Goal: Task Accomplishment & Management: Manage account settings

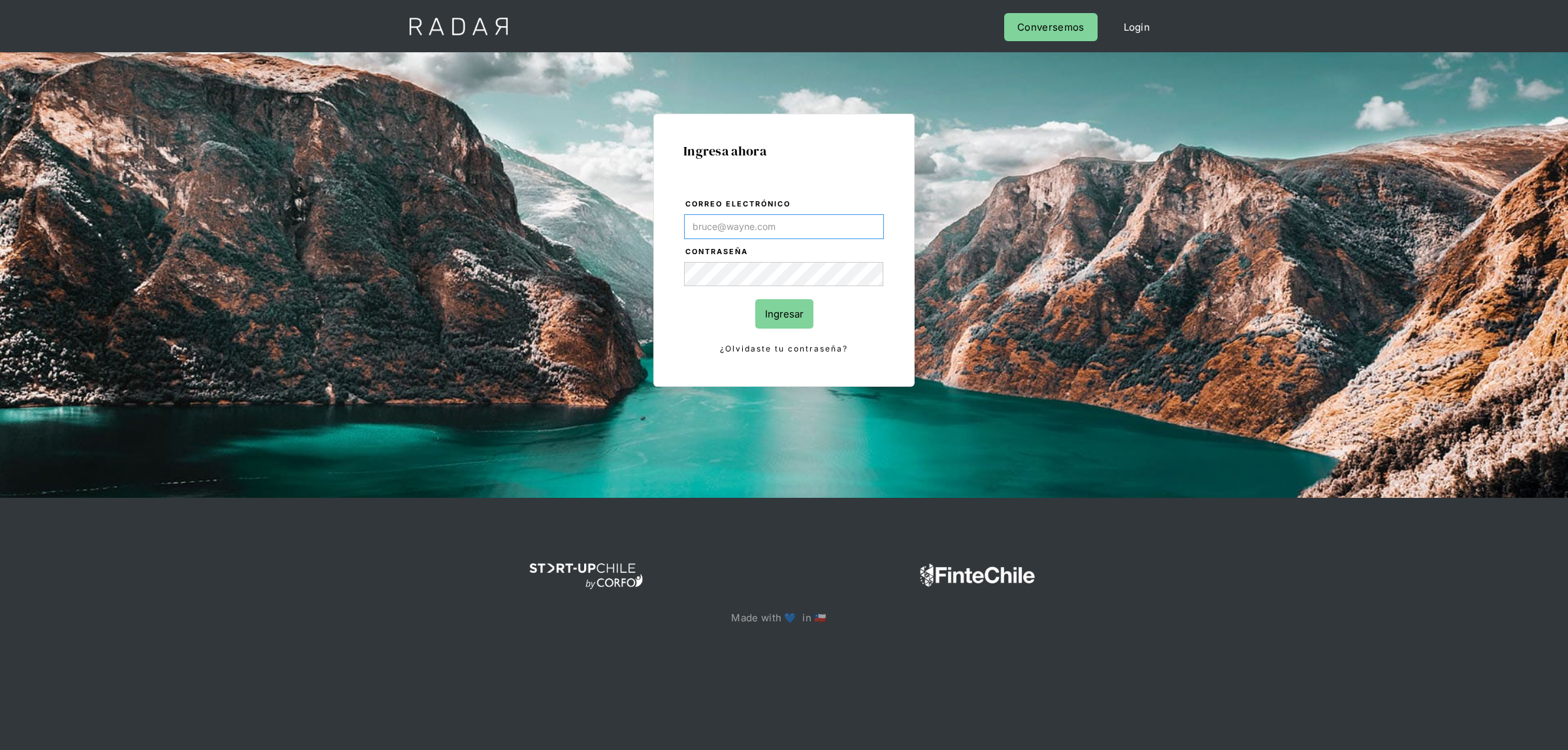
click at [799, 216] on input "Correo electrónico" at bounding box center [784, 226] width 200 height 25
type input "[EMAIL_ADDRESS][DOMAIN_NAME]"
click at [784, 312] on input "Ingresar" at bounding box center [784, 313] width 59 height 29
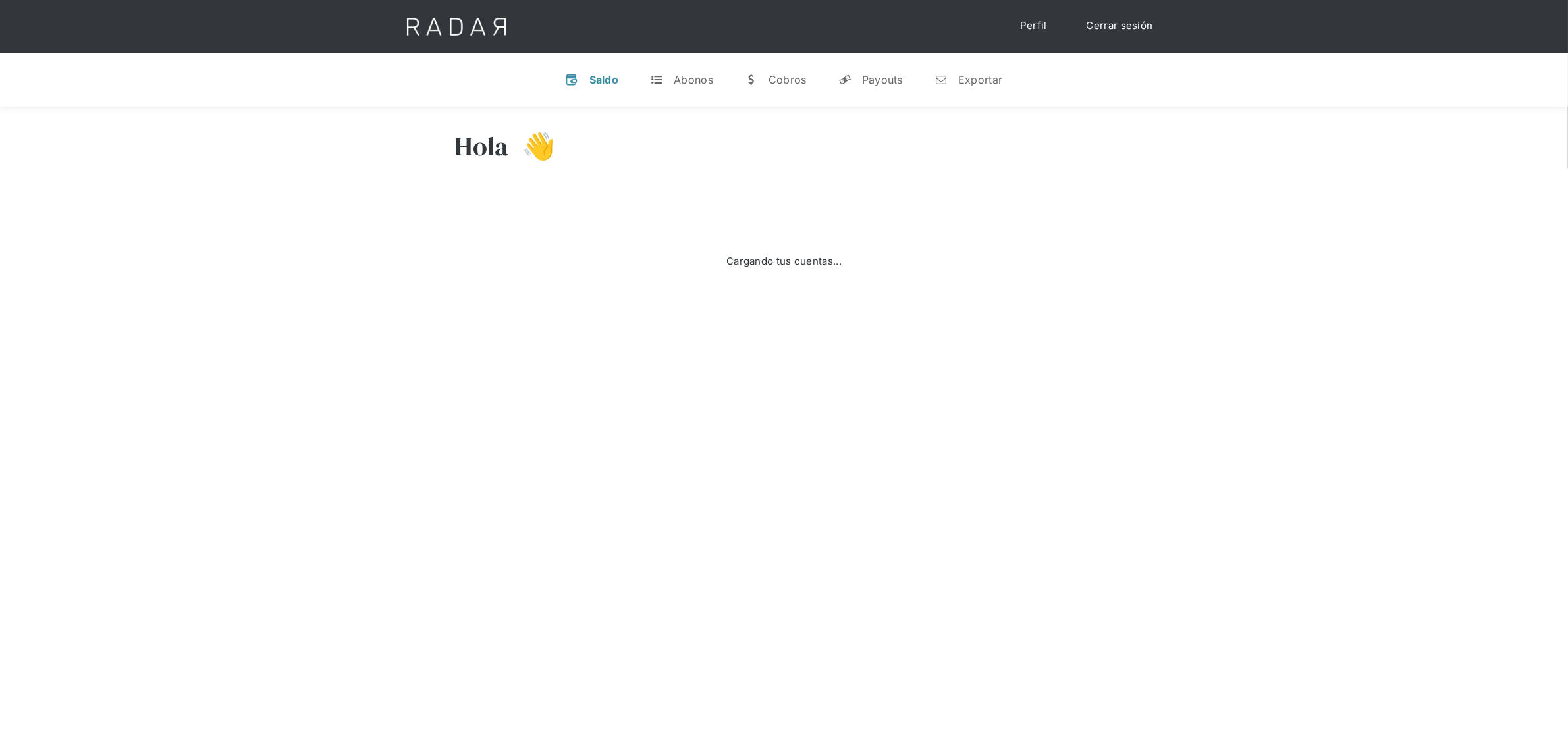
click at [618, 77] on div "Saldo" at bounding box center [603, 80] width 29 height 14
click at [745, 324] on div "Cargando tus cuentas..." at bounding box center [784, 261] width 658 height 132
drag, startPoint x: 551, startPoint y: 153, endPoint x: 566, endPoint y: 161, distance: 17.0
click at [555, 157] on h3 "👋" at bounding box center [532, 146] width 46 height 33
click at [881, 82] on div "Payouts" at bounding box center [882, 80] width 41 height 14
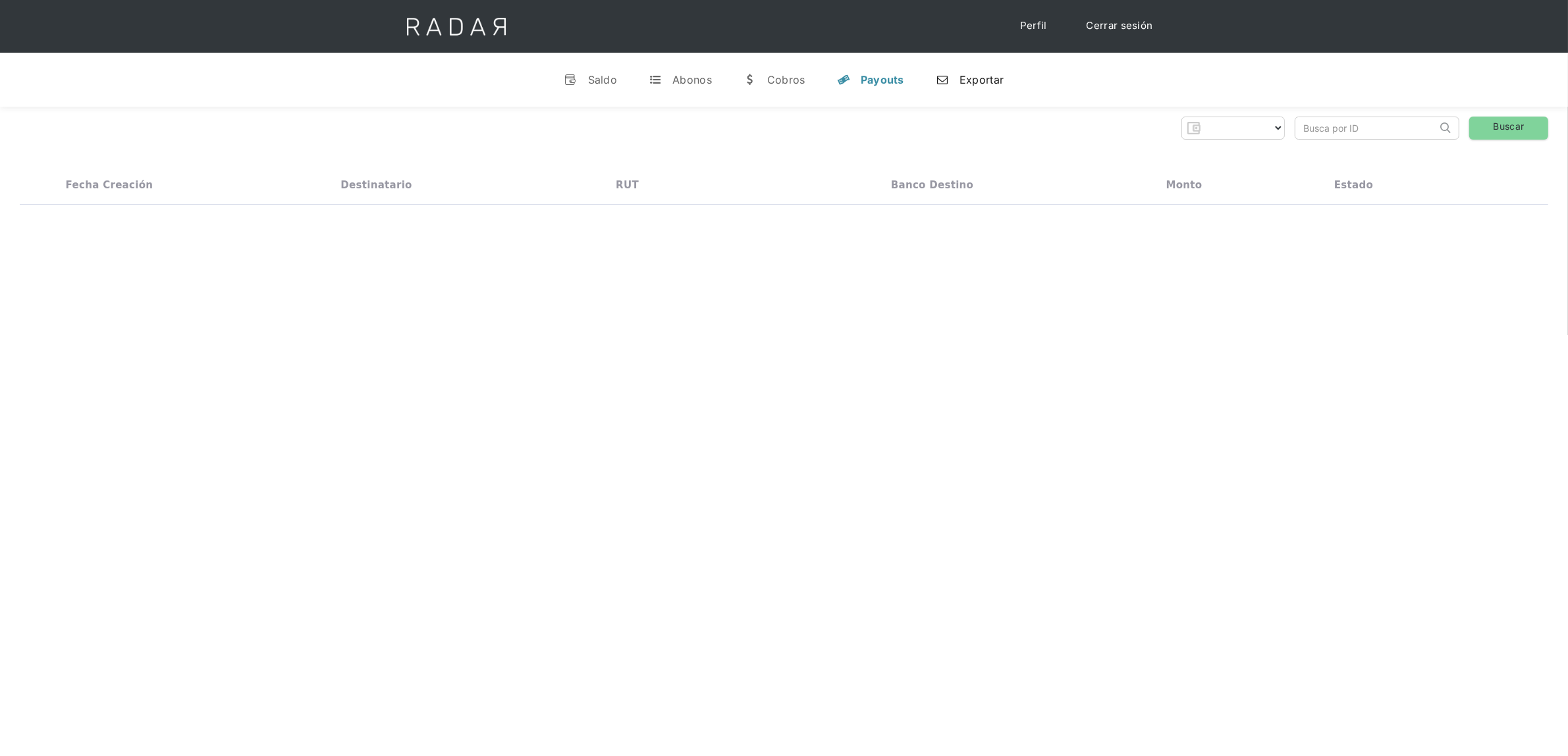
click at [989, 77] on div "Exportar" at bounding box center [981, 80] width 44 height 14
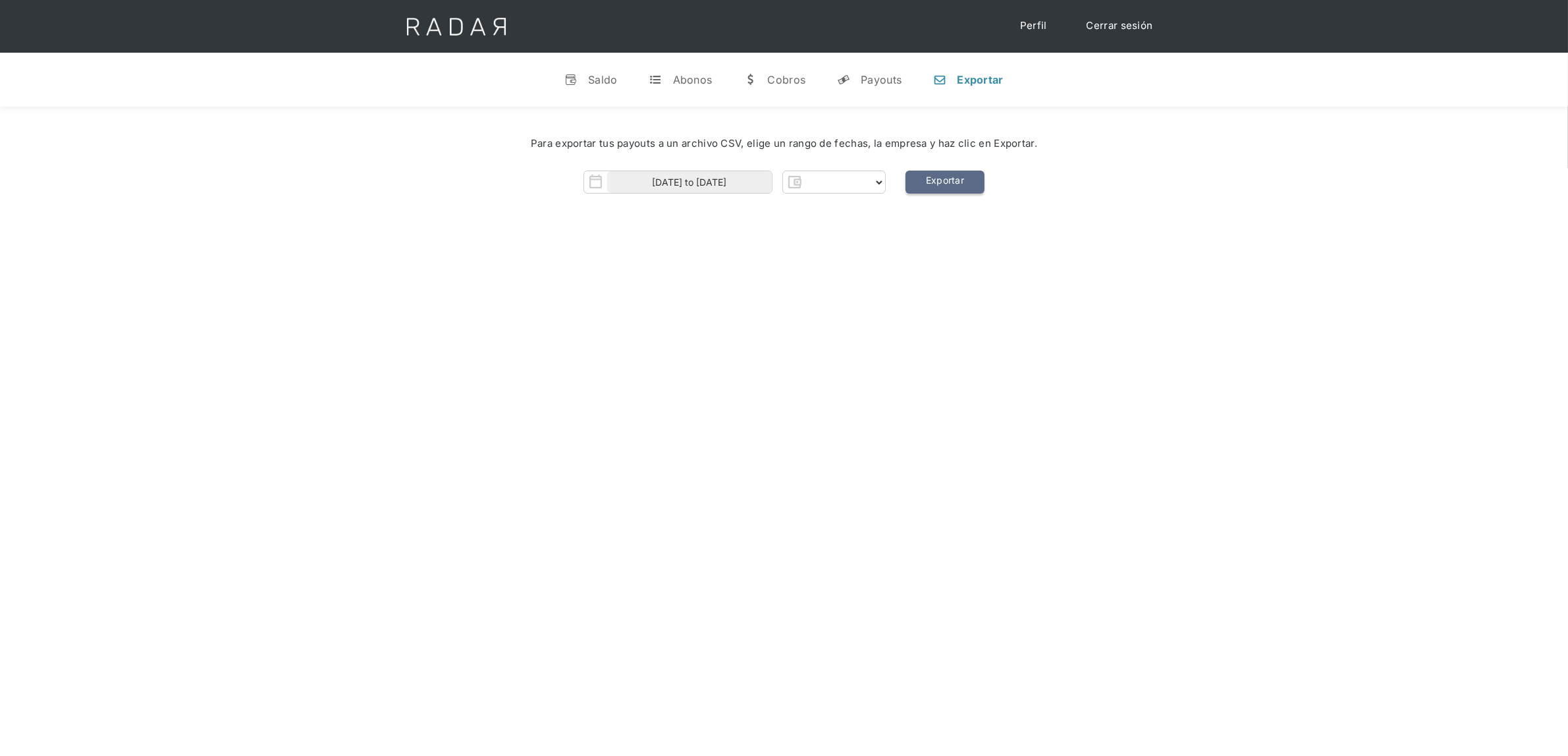
click at [941, 185] on link "Exportar" at bounding box center [945, 182] width 79 height 23
click at [866, 232] on div "Hola 👋 Cargando tus cuentas... Nombre de la empresa • Conectada • Desconectada …" at bounding box center [784, 485] width 1568 height 756
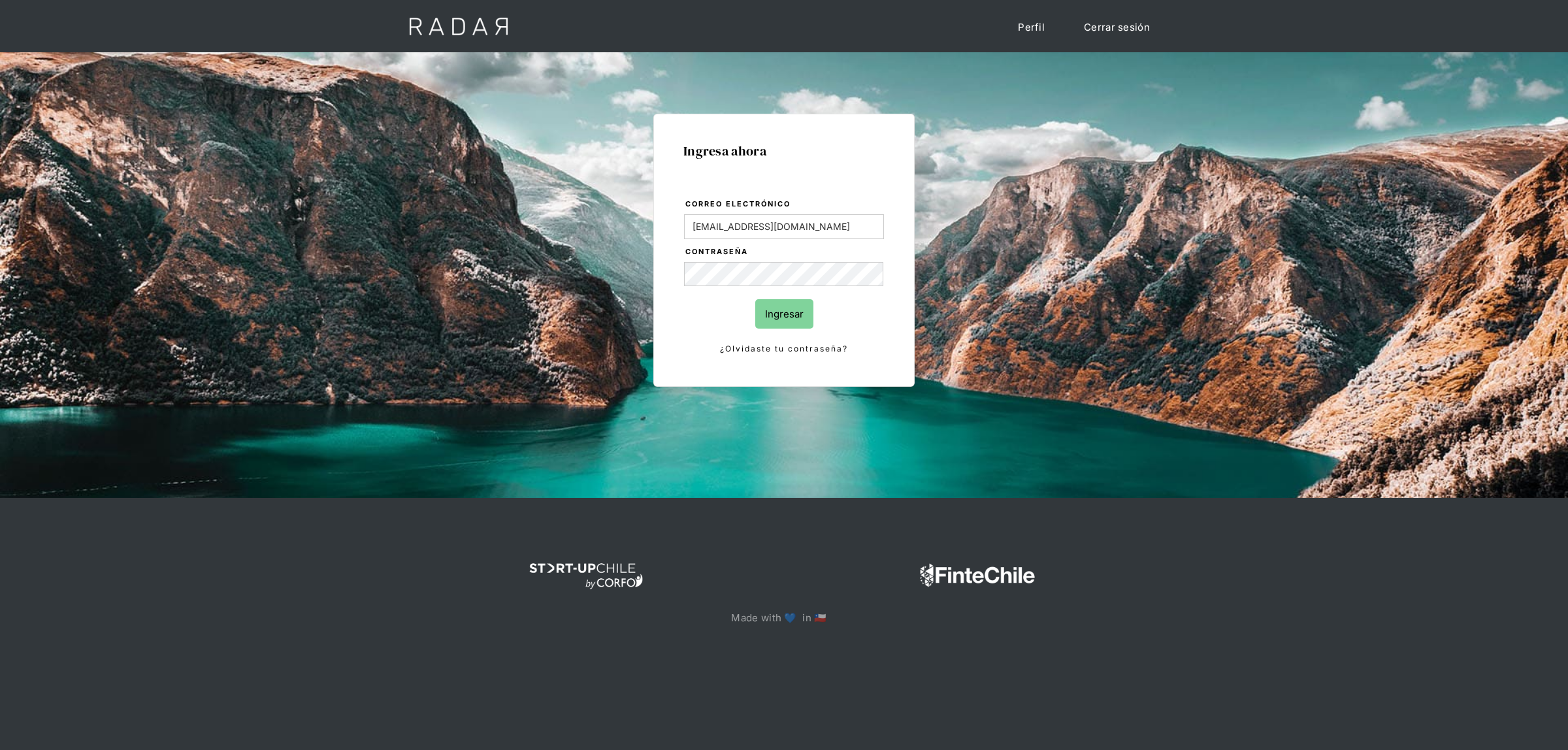
click at [760, 312] on input "Ingresar" at bounding box center [784, 313] width 59 height 29
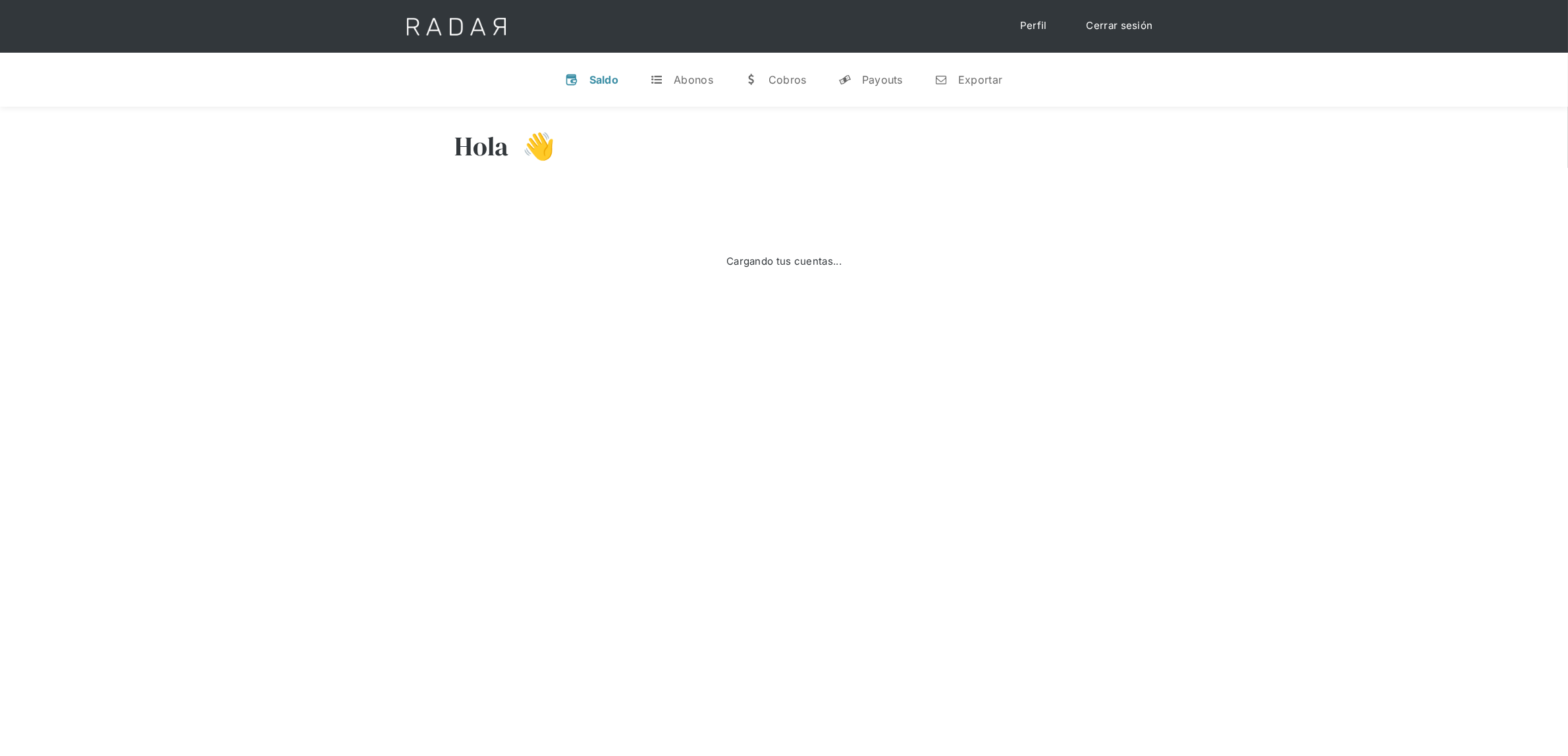
click at [492, 172] on div "Hola 👋" at bounding box center [784, 156] width 658 height 79
